Goal: Task Accomplishment & Management: Manage account settings

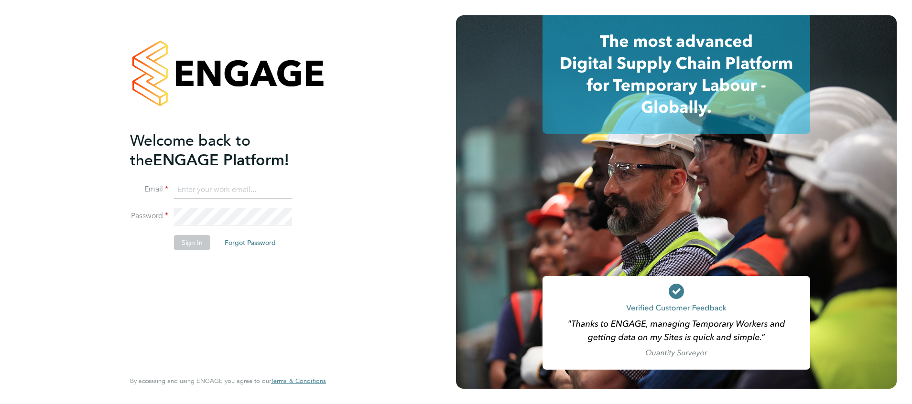
type input "suzanne.bell@apleona.com"
click at [193, 245] on button "Sign In" at bounding box center [192, 242] width 36 height 15
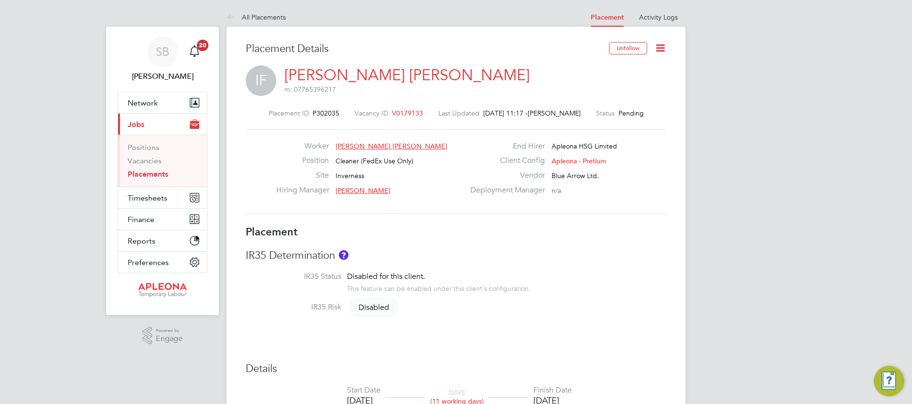
click at [656, 46] on icon at bounding box center [660, 48] width 12 height 12
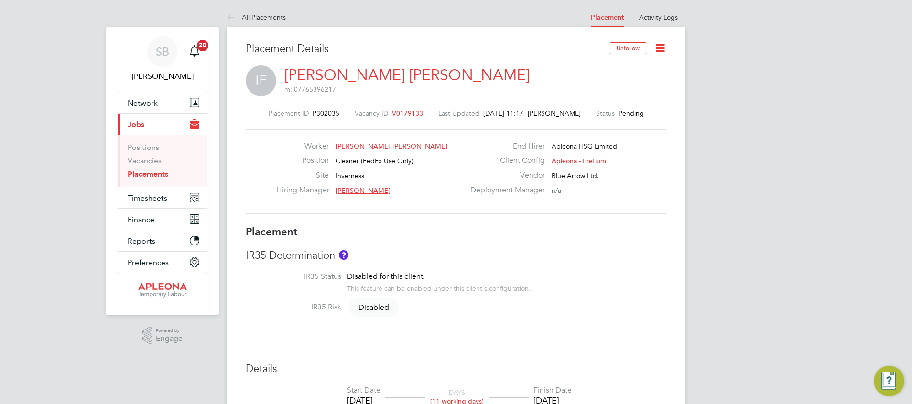
click at [659, 47] on icon at bounding box center [660, 48] width 12 height 12
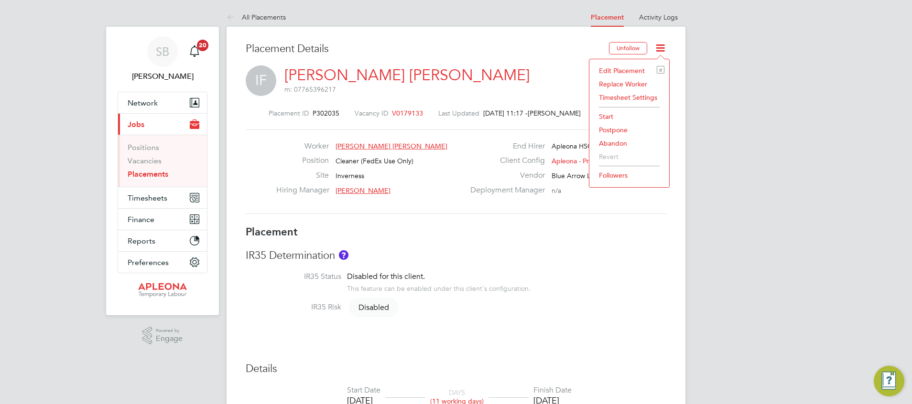
click at [628, 117] on li "Start" at bounding box center [629, 116] width 70 height 13
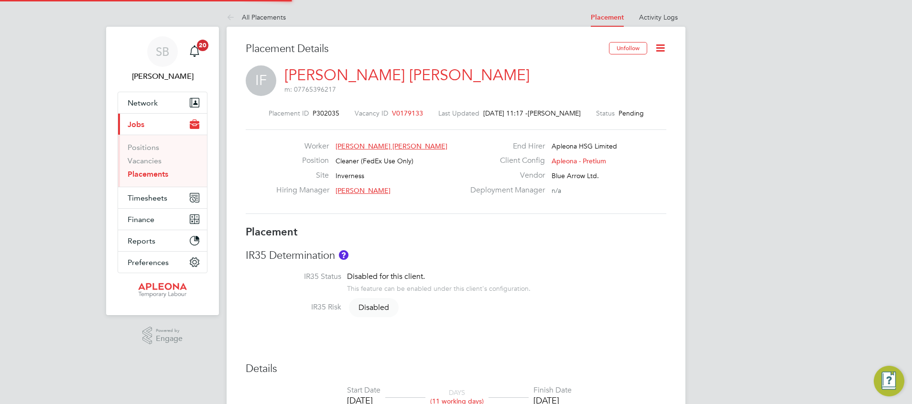
scroll to position [10, 119]
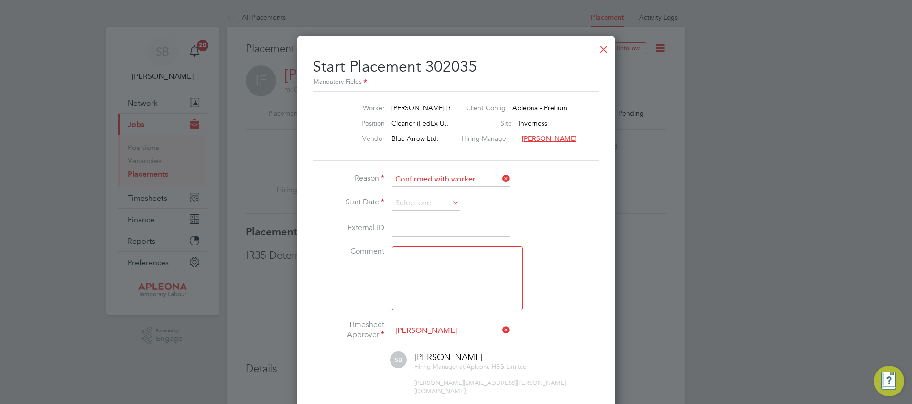
click at [450, 200] on icon at bounding box center [450, 202] width 0 height 13
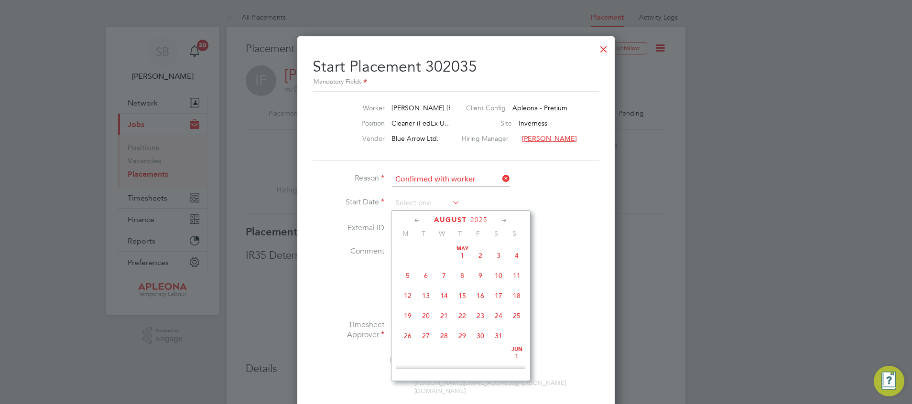
scroll to position [372, 0]
click at [479, 295] on span "29" at bounding box center [480, 286] width 18 height 18
click at [602, 49] on div at bounding box center [603, 46] width 17 height 17
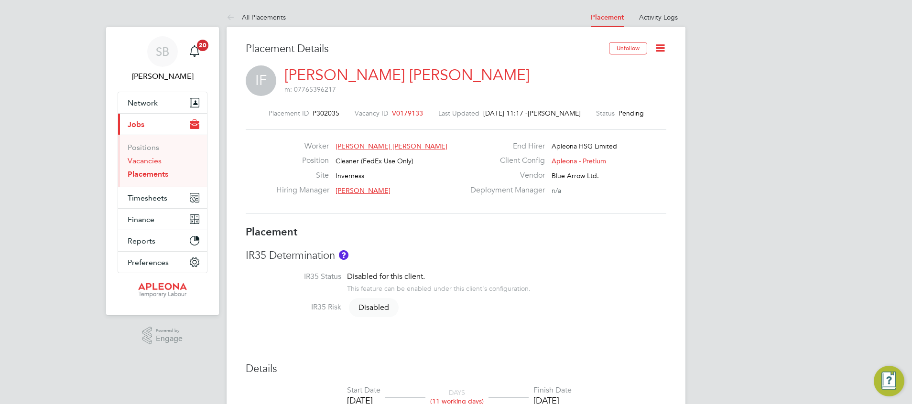
click at [150, 159] on link "Vacancies" at bounding box center [145, 160] width 34 height 9
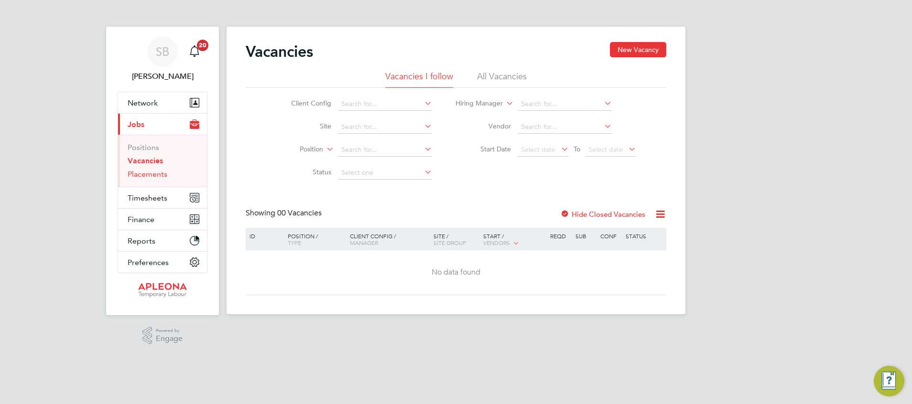
click at [152, 177] on link "Placements" at bounding box center [148, 174] width 40 height 9
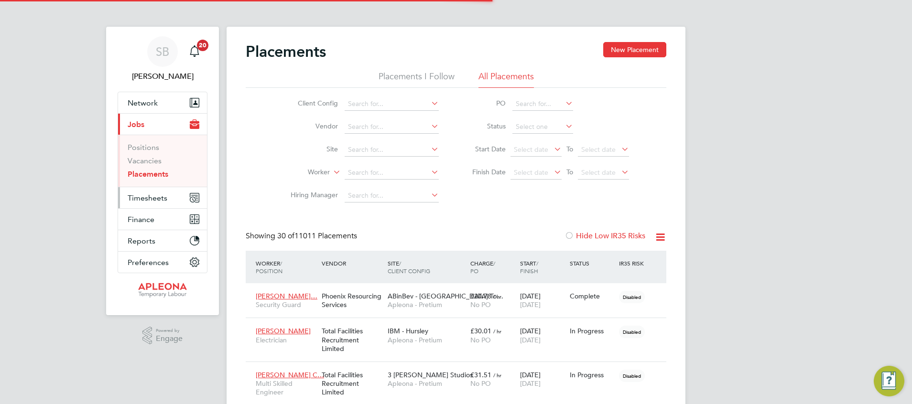
scroll to position [36, 66]
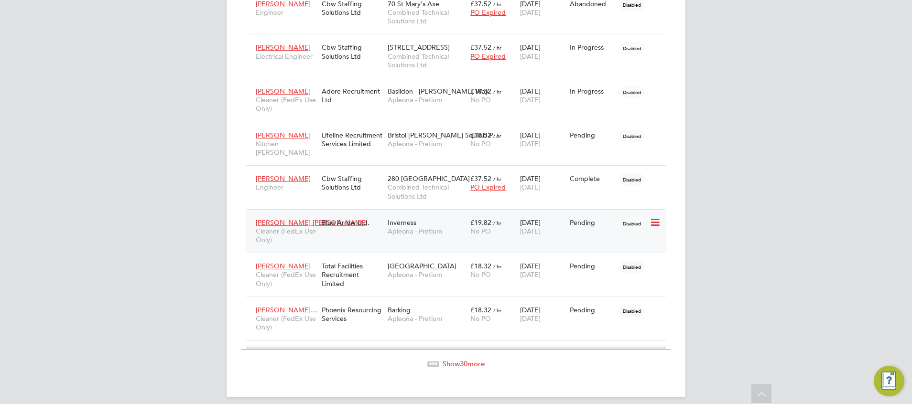
click at [656, 217] on icon at bounding box center [654, 222] width 10 height 11
click at [604, 272] on li "Start" at bounding box center [626, 273] width 68 height 13
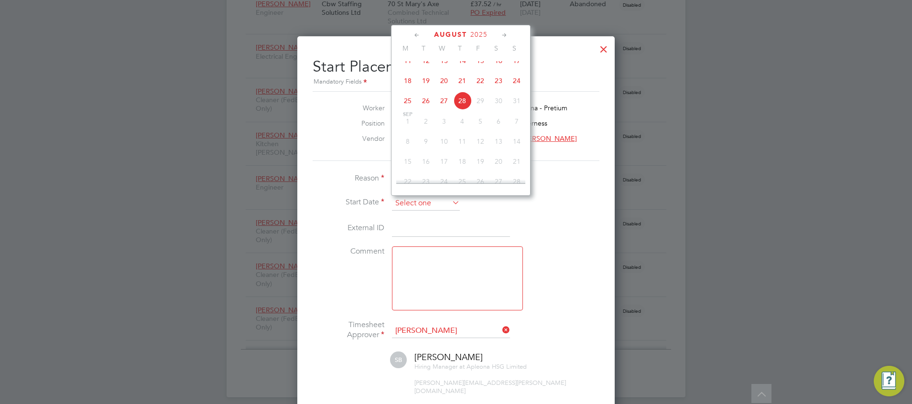
click at [432, 201] on input at bounding box center [426, 203] width 68 height 14
click at [467, 110] on span "28" at bounding box center [462, 101] width 18 height 18
type input "[DATE]"
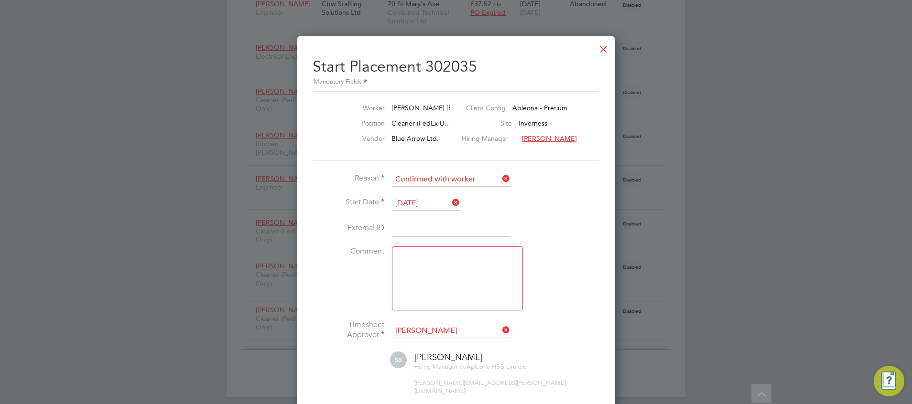
click at [450, 202] on icon at bounding box center [450, 202] width 0 height 13
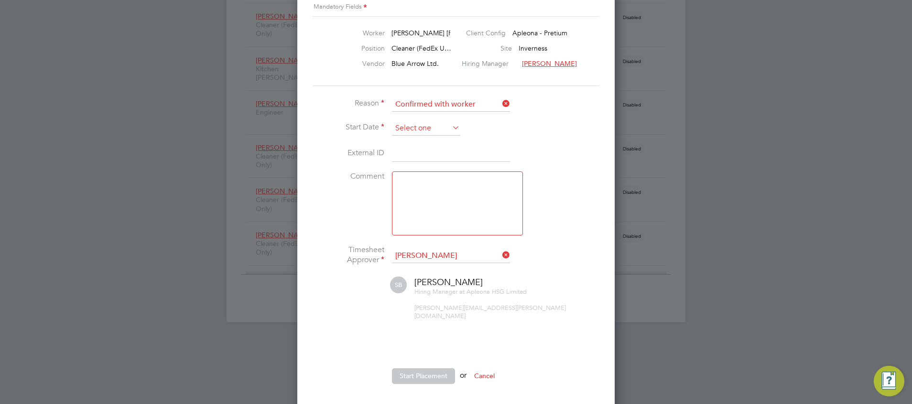
click at [419, 125] on input at bounding box center [426, 128] width 68 height 14
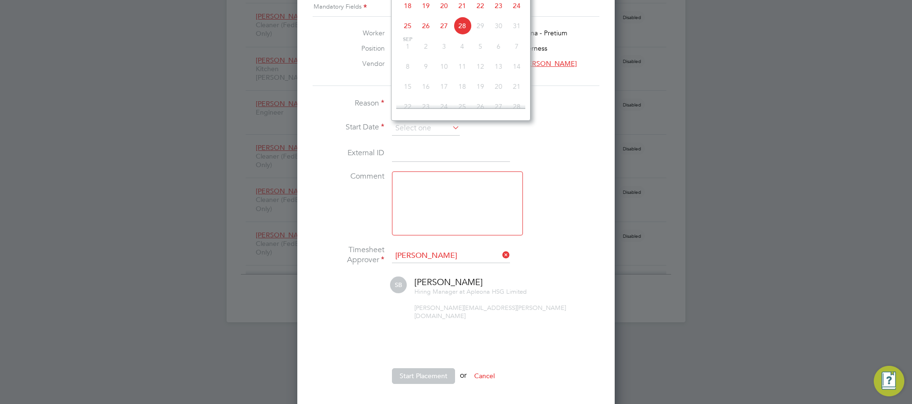
click at [464, 35] on span "28" at bounding box center [462, 26] width 18 height 18
type input "[DATE]"
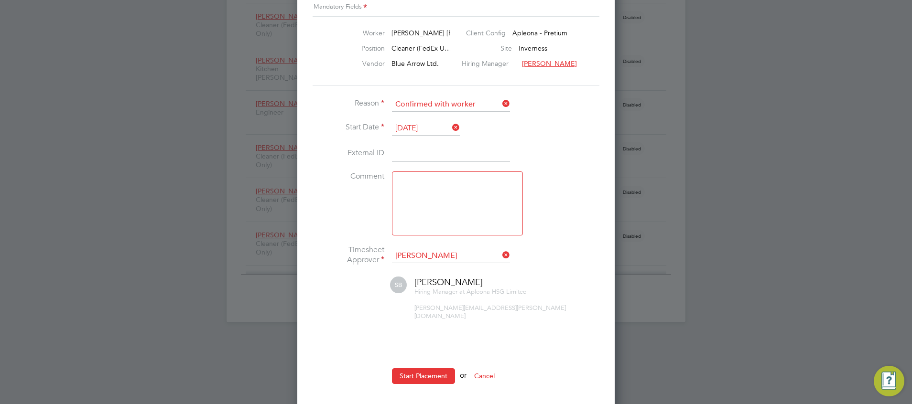
click at [412, 188] on textarea at bounding box center [457, 204] width 131 height 64
type textarea "This is actually the 29th Innes will be starting"
click at [440, 368] on button "Start Placement" at bounding box center [423, 375] width 63 height 15
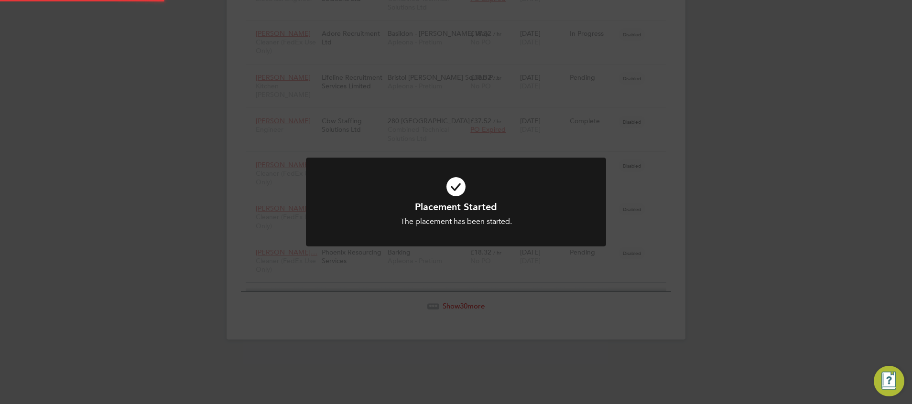
scroll to position [1186, 0]
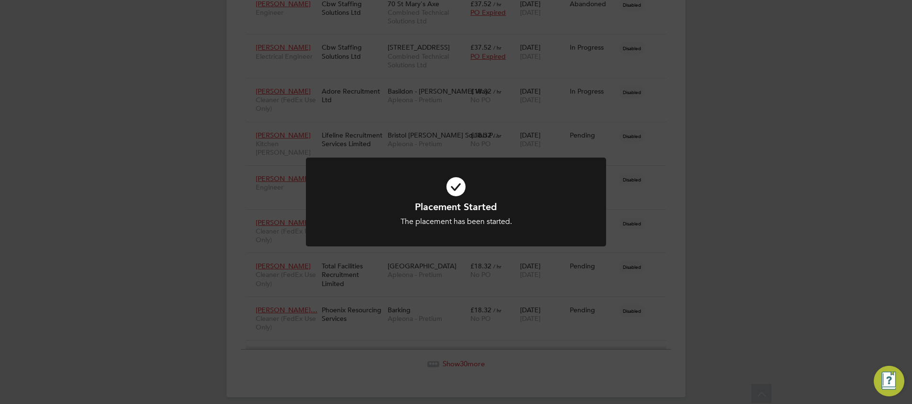
click at [793, 230] on div "Placement Started The placement has been started. Cancel Okay" at bounding box center [456, 202] width 912 height 404
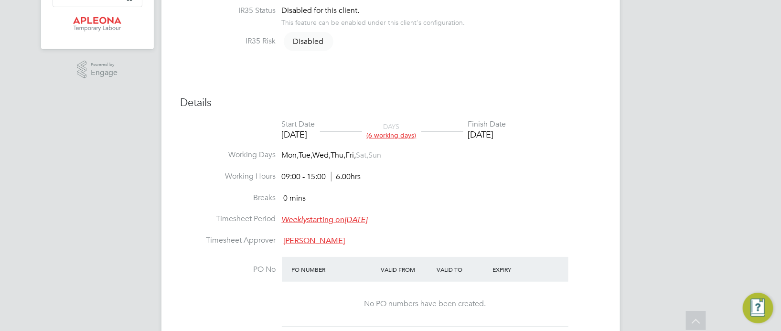
scroll to position [249, 0]
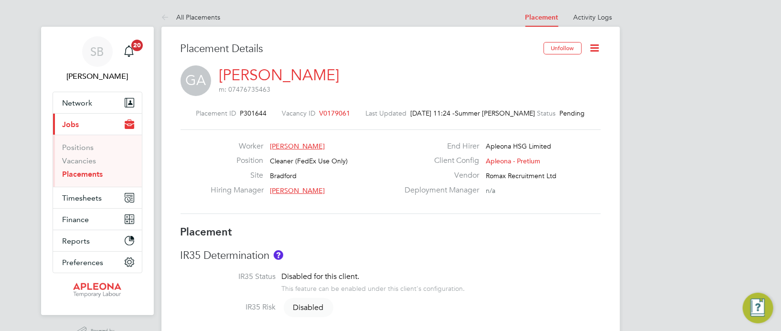
click at [594, 49] on icon at bounding box center [595, 48] width 12 height 12
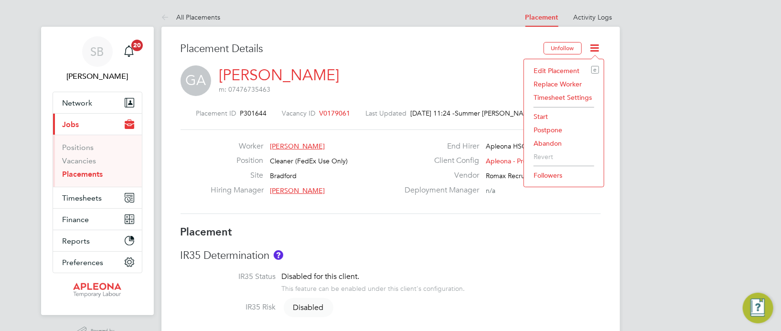
click at [544, 117] on li "Start" at bounding box center [564, 116] width 70 height 13
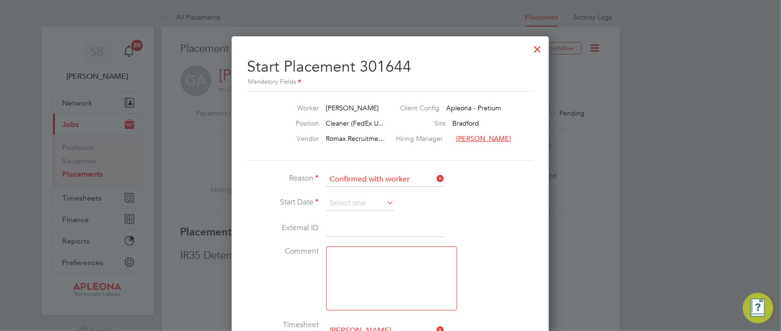
click at [385, 203] on icon at bounding box center [385, 202] width 0 height 13
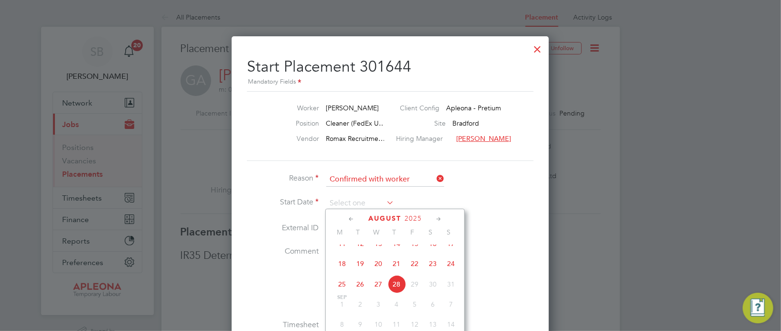
click at [395, 292] on span "28" at bounding box center [397, 284] width 18 height 18
type input "[DATE]"
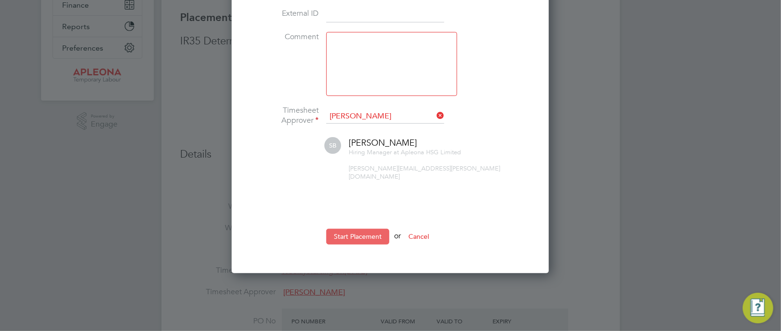
click at [360, 229] on button "Start Placement" at bounding box center [357, 236] width 63 height 15
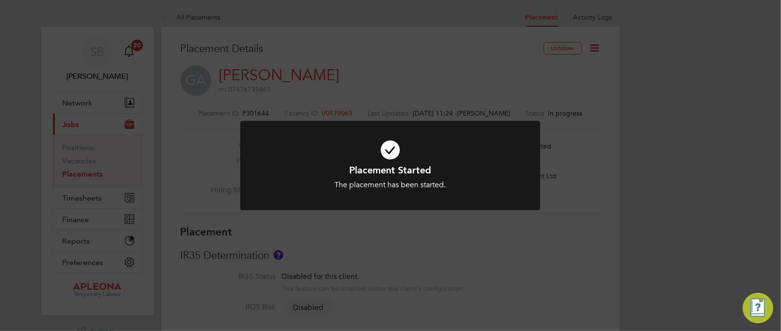
click at [386, 238] on div "Placement Started The placement has been started. Cancel Okay" at bounding box center [390, 165] width 781 height 331
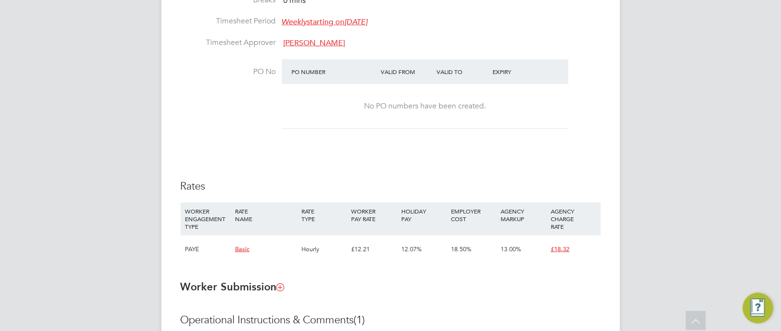
scroll to position [679, 0]
